Goal: Task Accomplishment & Management: Use online tool/utility

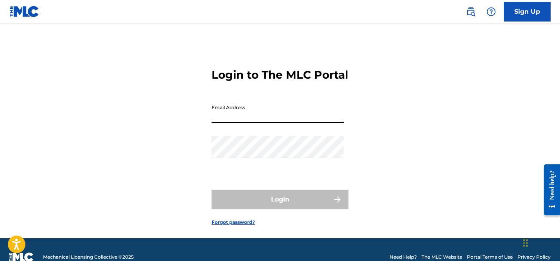
click at [236, 123] on input "Email Address" at bounding box center [277, 111] width 132 height 22
type input "[EMAIL_ADDRESS][DOMAIN_NAME]"
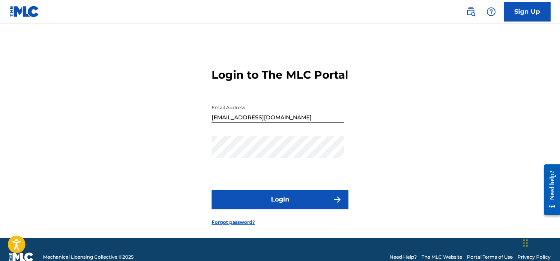
click at [281, 209] on button "Login" at bounding box center [279, 200] width 137 height 20
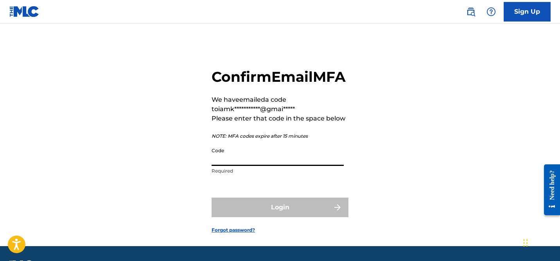
click at [263, 166] on input "Code" at bounding box center [277, 154] width 132 height 22
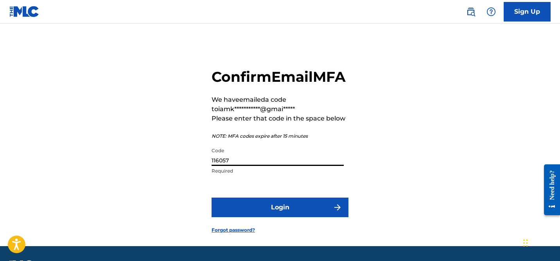
type input "116057"
click at [285, 217] on button "Login" at bounding box center [279, 207] width 137 height 20
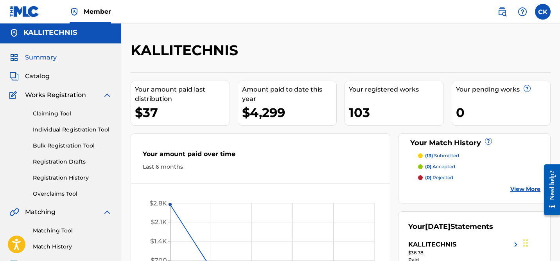
scroll to position [1, 0]
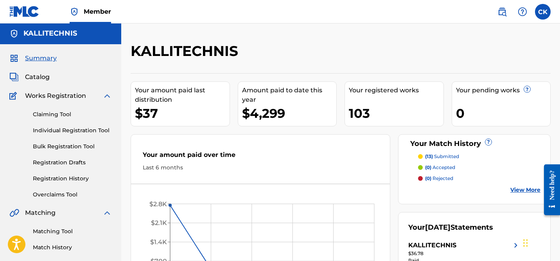
click at [42, 77] on span "Catalog" at bounding box center [37, 76] width 25 height 9
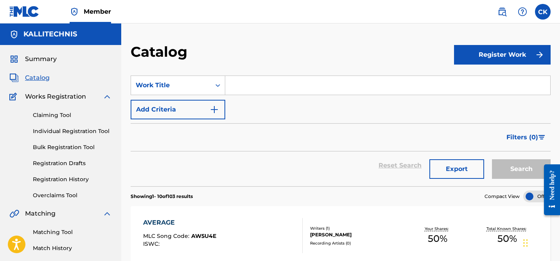
click at [56, 33] on h5 "KALLITECHNIS" at bounding box center [50, 34] width 54 height 9
click at [38, 59] on span "Summary" at bounding box center [41, 58] width 32 height 9
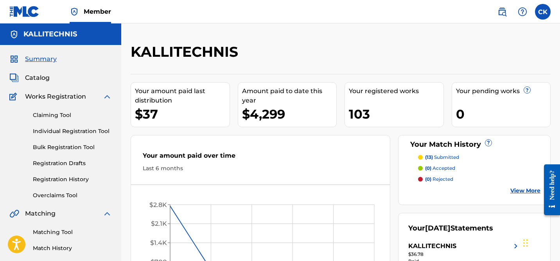
click at [447, 156] on p "(13) submitted" at bounding box center [442, 157] width 34 height 7
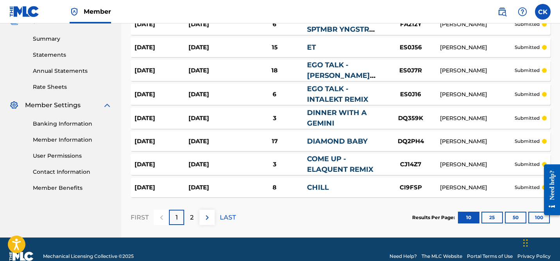
scroll to position [258, 0]
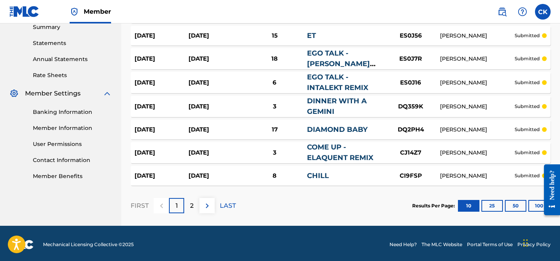
click at [533, 207] on button "100" at bounding box center [538, 206] width 21 height 12
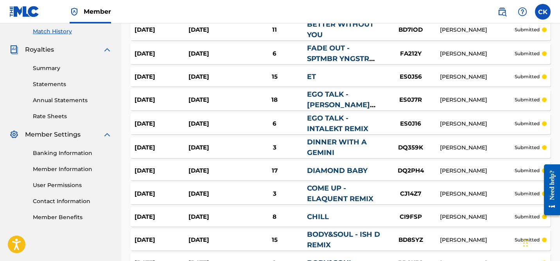
scroll to position [78, 0]
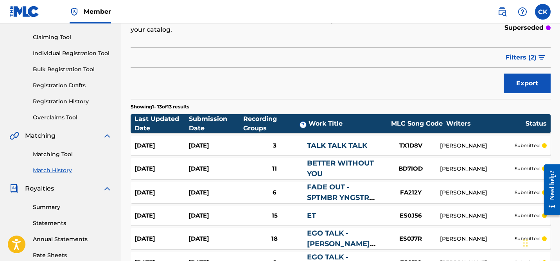
click at [332, 124] on div "Work Title" at bounding box center [347, 123] width 79 height 9
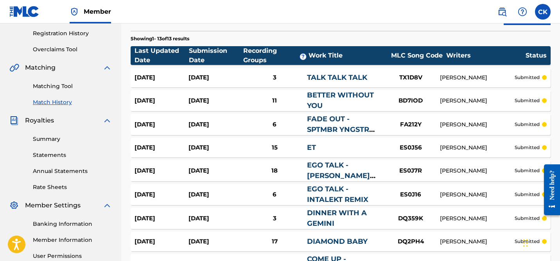
scroll to position [136, 0]
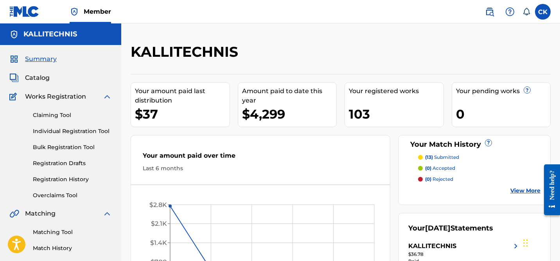
click at [42, 79] on span "Catalog" at bounding box center [37, 77] width 25 height 9
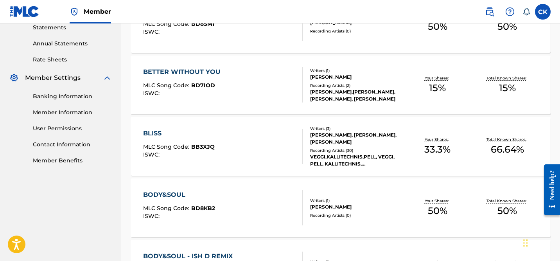
scroll to position [288, 0]
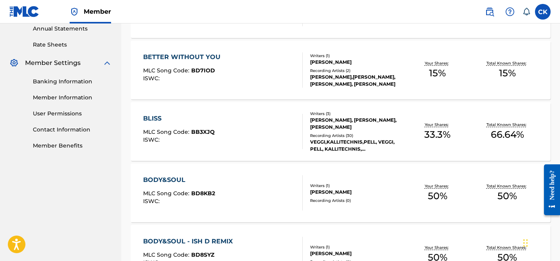
click at [206, 130] on span "BB3XJQ" at bounding box center [202, 131] width 23 height 7
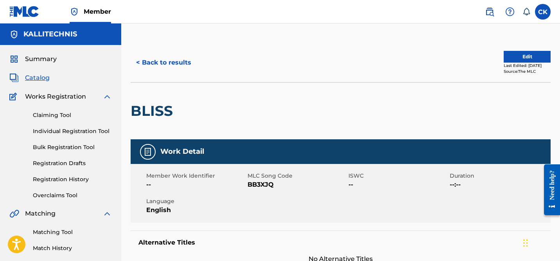
click at [265, 185] on span "BB3XJQ" at bounding box center [296, 184] width 99 height 9
copy span "BB3XJQ"
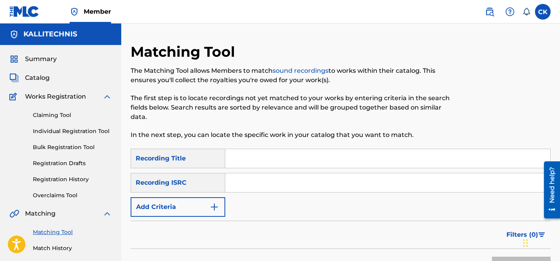
click at [253, 159] on input "Search Form" at bounding box center [387, 158] width 325 height 19
type input "average"
click at [256, 181] on input "Search Form" at bounding box center [387, 182] width 325 height 19
paste input "TCACS1659354"
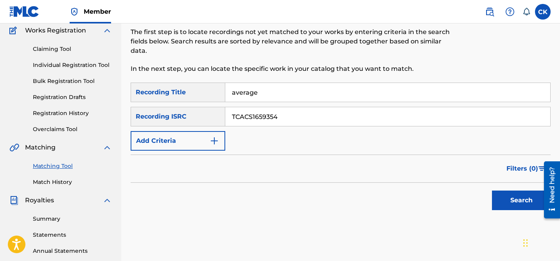
scroll to position [66, 0]
click at [514, 197] on button "Search" at bounding box center [521, 201] width 59 height 20
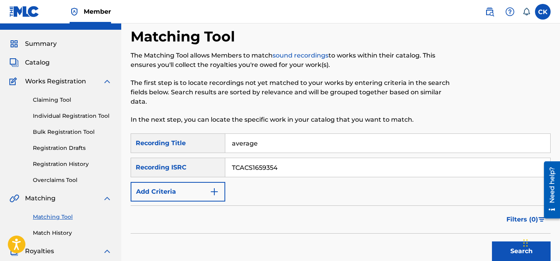
scroll to position [0, 0]
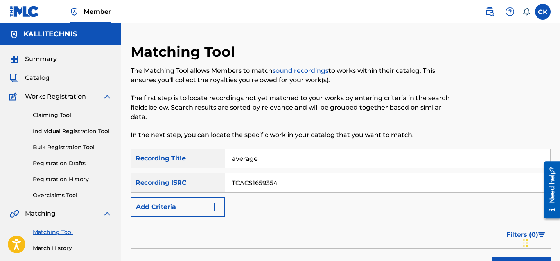
click at [246, 184] on input "TCACS1659354" at bounding box center [387, 182] width 325 height 19
paste input "QMBZ92254419"
type input "QMBZ92254419"
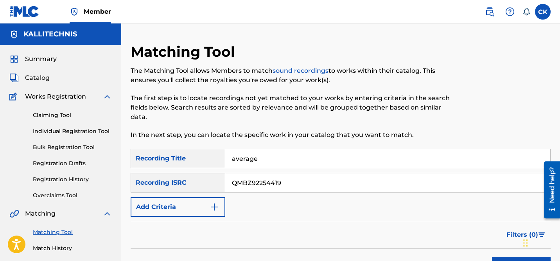
click at [245, 161] on input "average" at bounding box center [387, 158] width 325 height 19
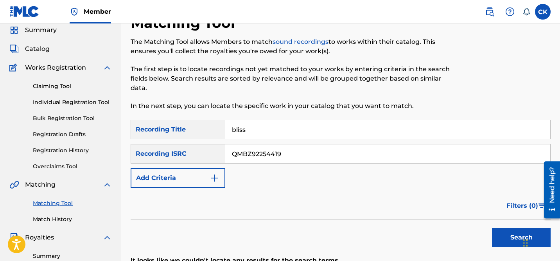
scroll to position [36, 0]
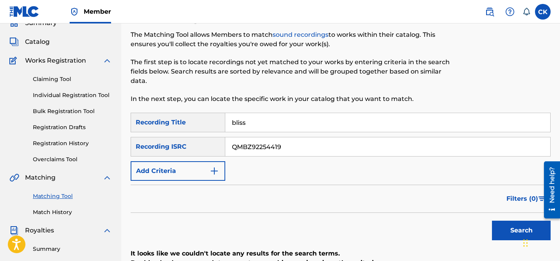
type input "bliss"
click at [510, 229] on button "Search" at bounding box center [521, 230] width 59 height 20
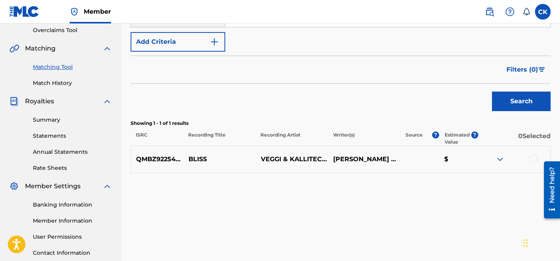
scroll to position [170, 0]
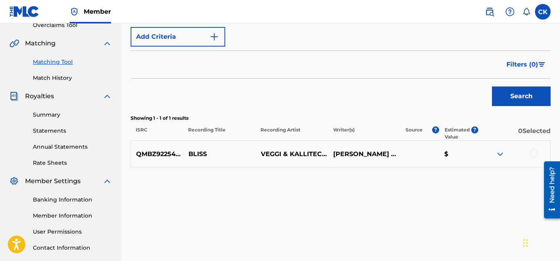
click at [534, 152] on div at bounding box center [534, 153] width 8 height 8
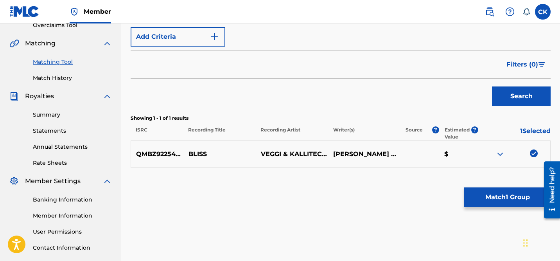
click at [502, 196] on button "Match 1 Group" at bounding box center [507, 197] width 86 height 20
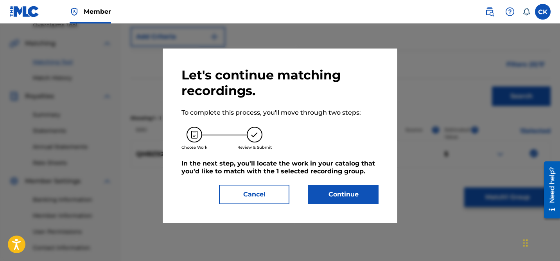
click at [335, 194] on button "Continue" at bounding box center [343, 194] width 70 height 20
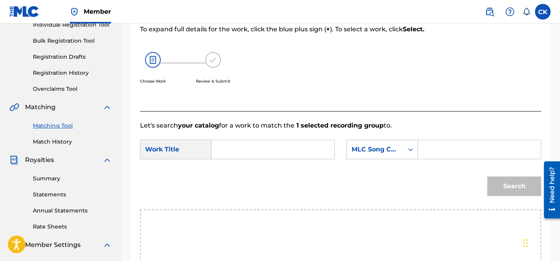
scroll to position [100, 0]
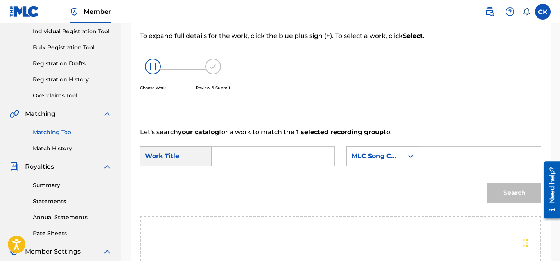
click at [277, 154] on input "Search Form" at bounding box center [272, 156] width 109 height 19
type input "bliss"
click at [242, 174] on form "SearchWithCriteria086033e1-4713-401c-9519-1253d40d5420 Work Title bliss SearchW…" at bounding box center [340, 176] width 401 height 79
click at [436, 156] on input "Search Form" at bounding box center [479, 156] width 109 height 19
paste input "BB3XJQ"
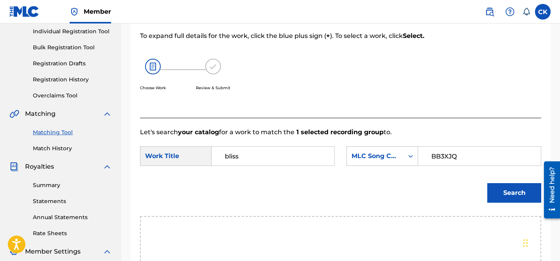
type input "BB3XJQ"
click at [512, 193] on button "Search" at bounding box center [514, 193] width 54 height 20
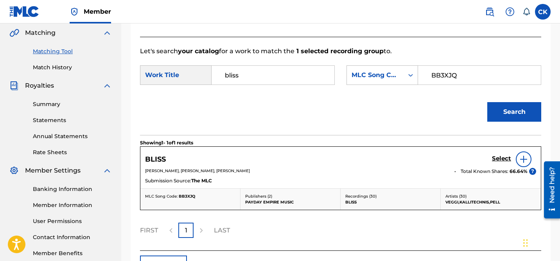
scroll to position [215, 0]
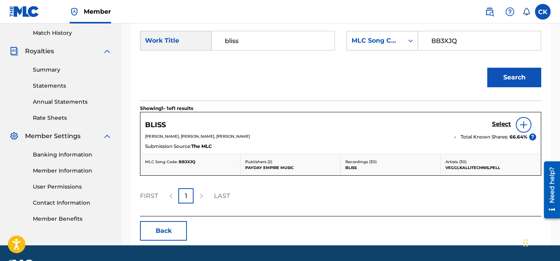
click at [502, 123] on h5 "Select" at bounding box center [501, 123] width 19 height 7
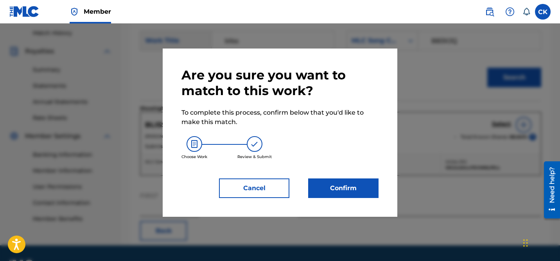
click at [364, 185] on button "Confirm" at bounding box center [343, 188] width 70 height 20
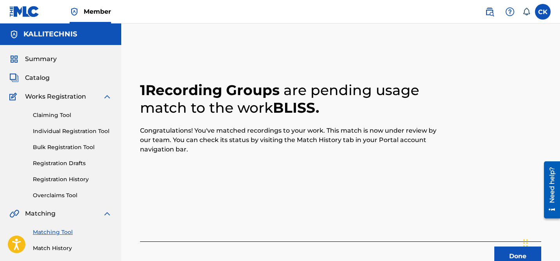
scroll to position [39, 0]
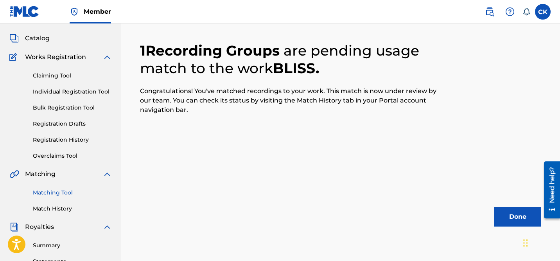
click at [517, 213] on button "Done" at bounding box center [517, 217] width 47 height 20
